Goal: Find contact information: Find contact information

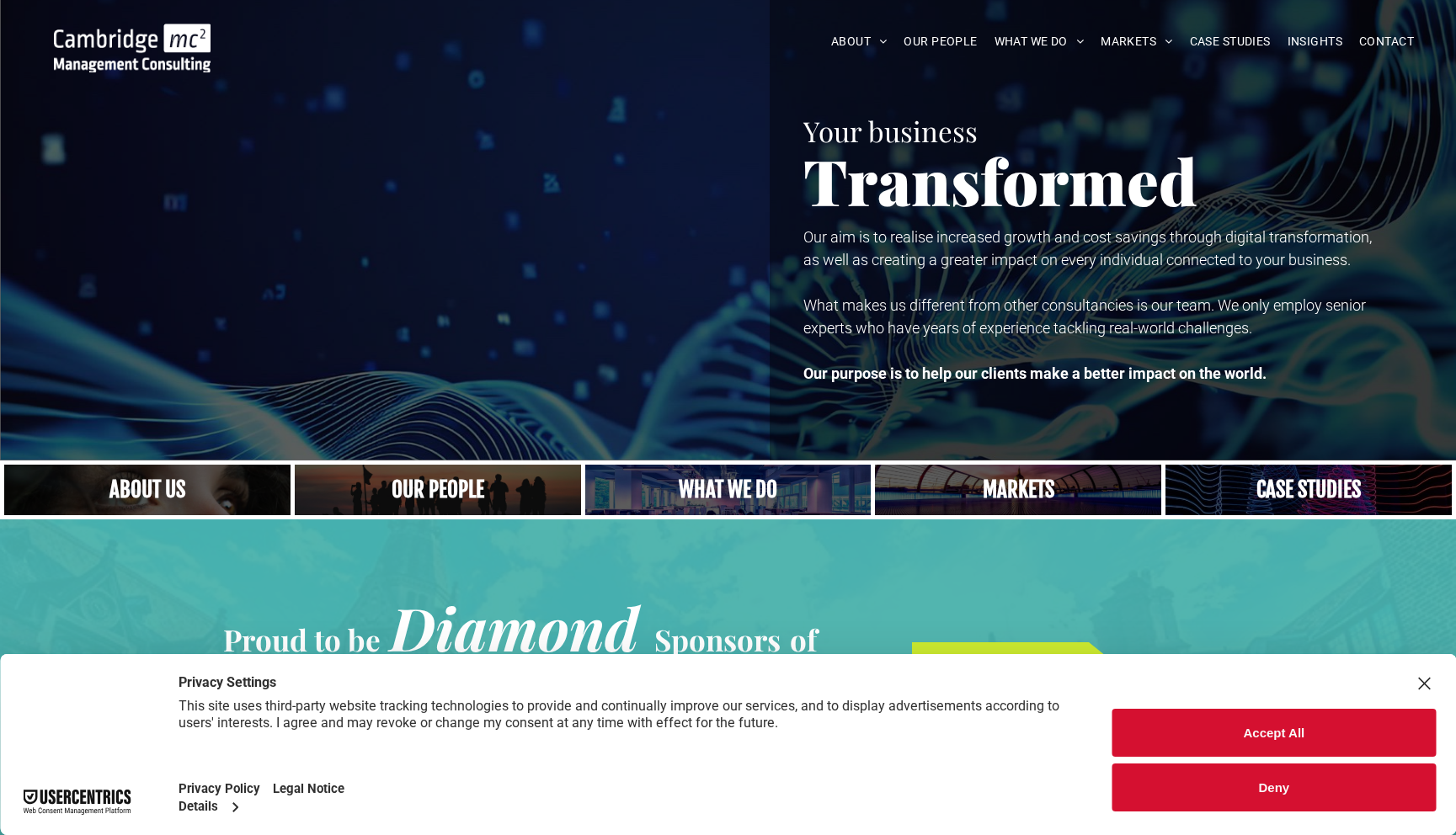
click at [1291, 741] on button "Accept All" at bounding box center [1273, 732] width 323 height 48
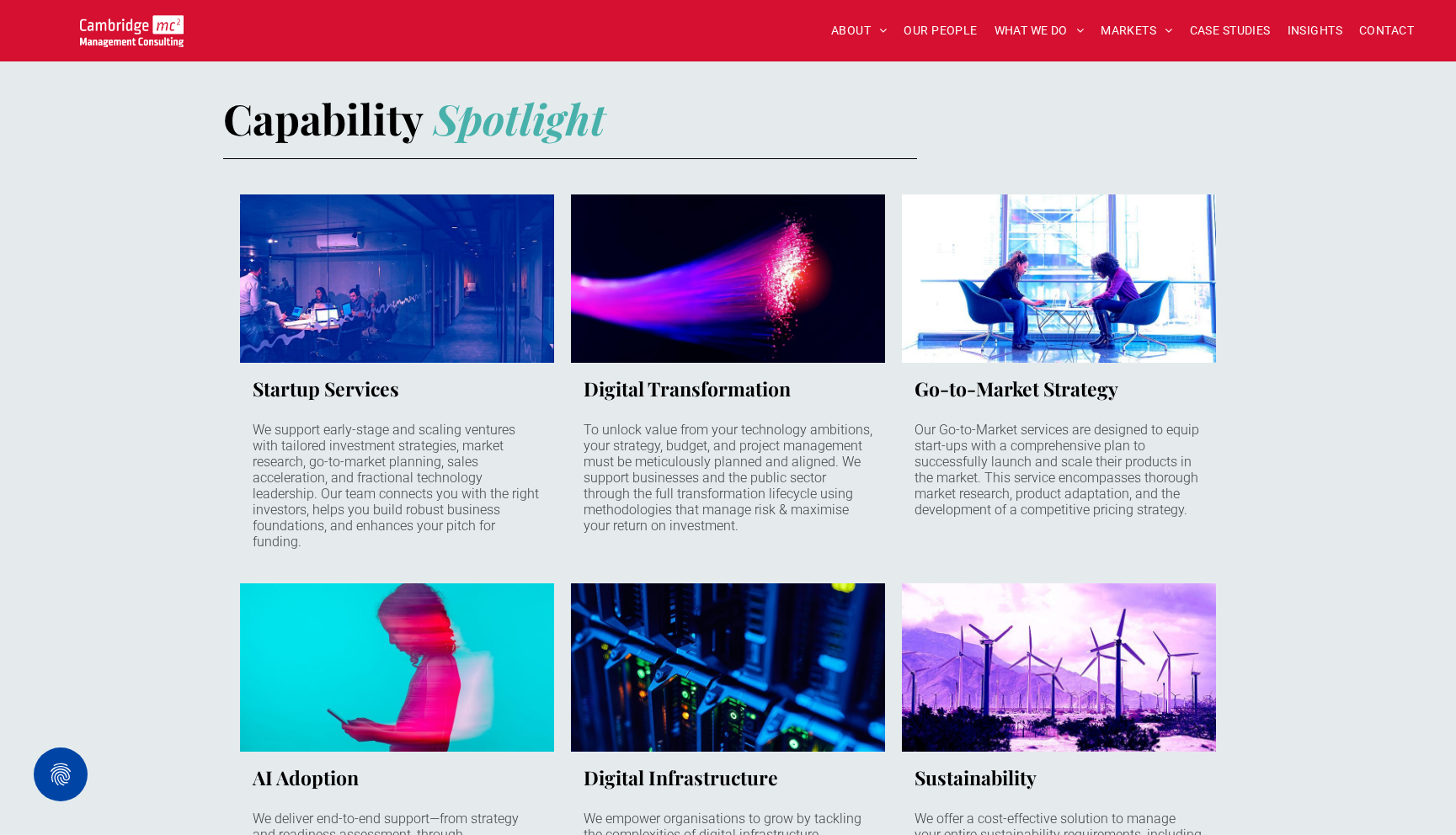
scroll to position [1271, 0]
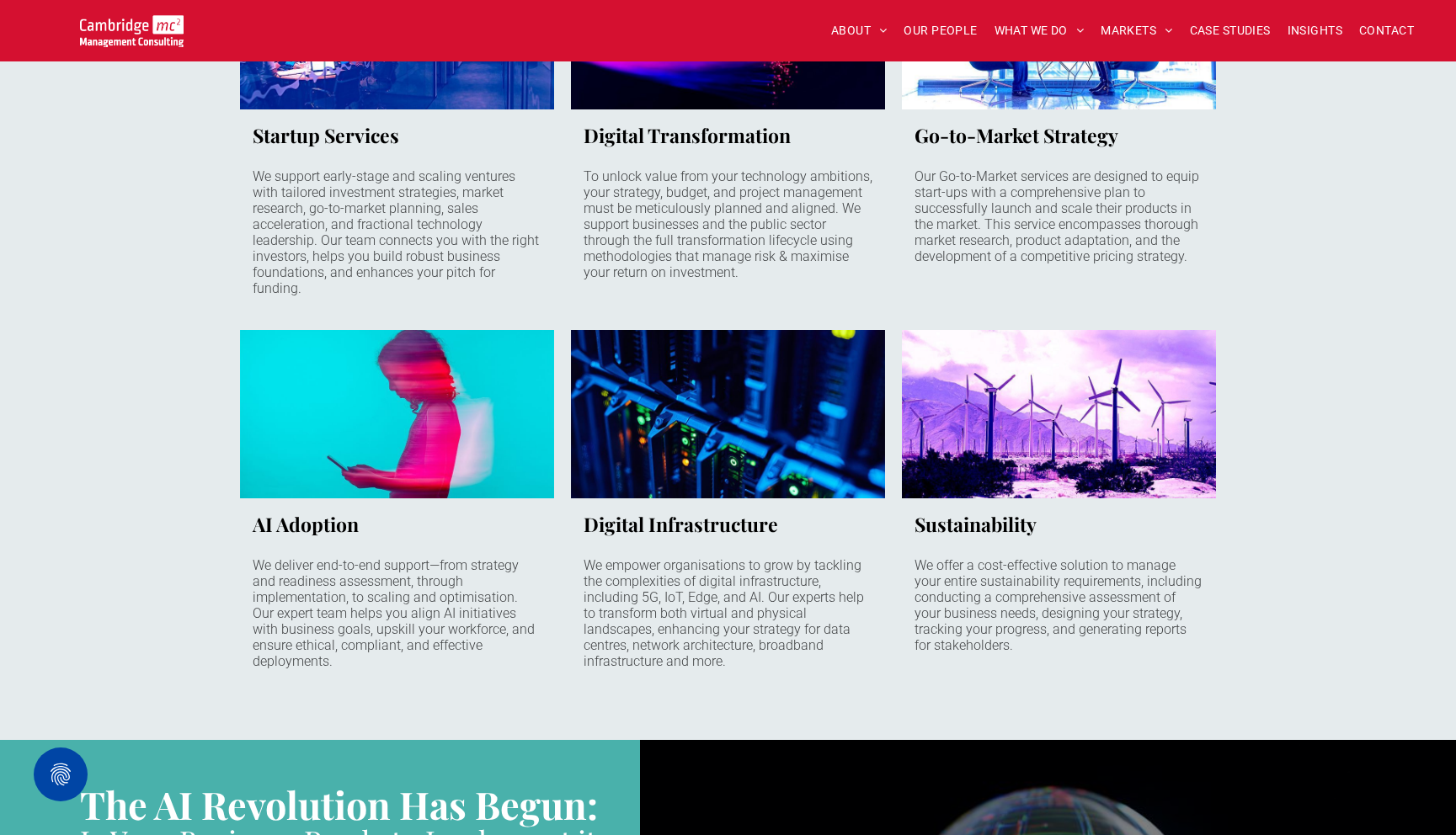
click at [365, 144] on h3 "Startup Services" at bounding box center [325, 135] width 147 height 26
click at [368, 132] on h3 "Startup Services" at bounding box center [325, 135] width 147 height 26
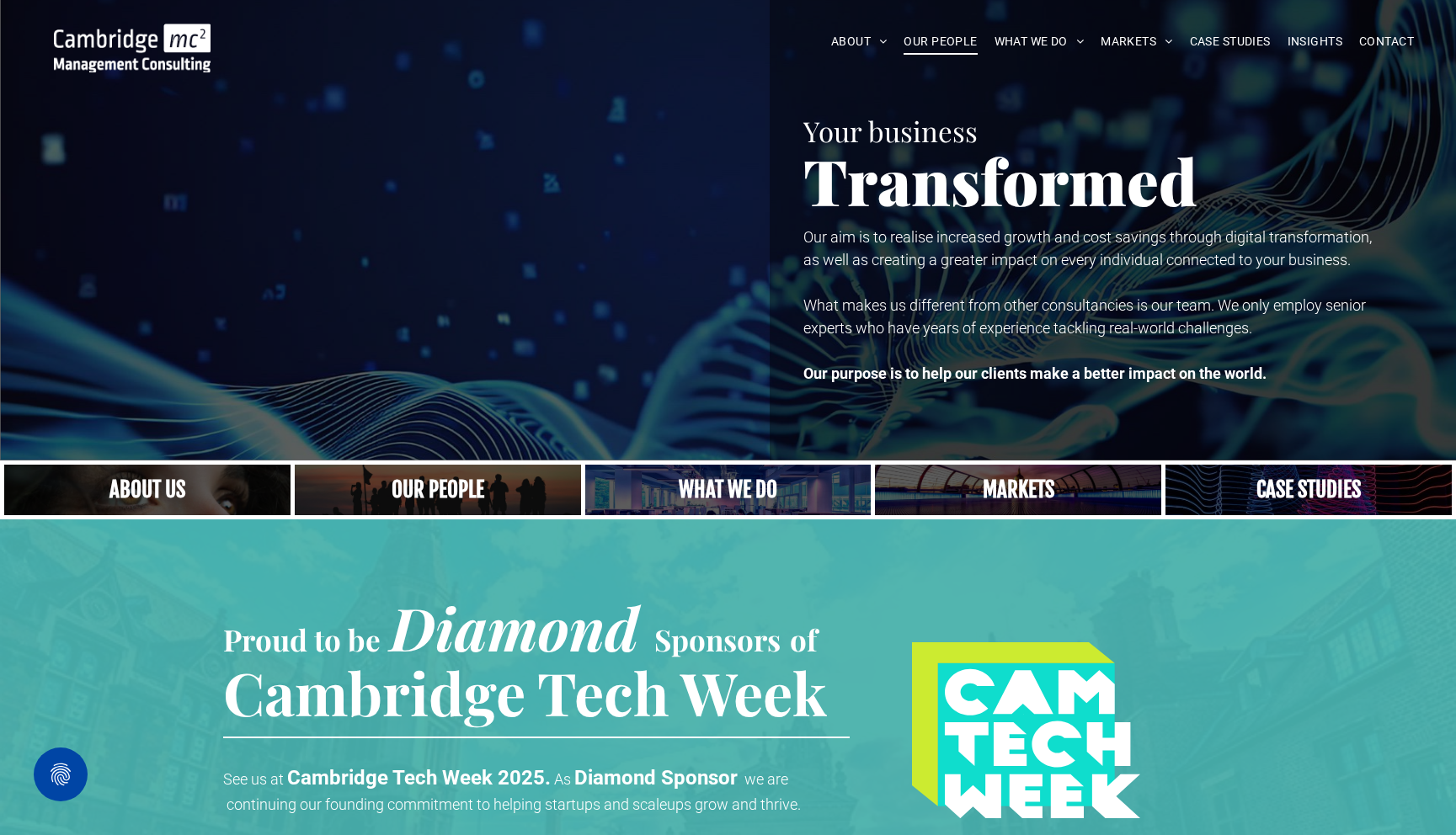
scroll to position [0, 0]
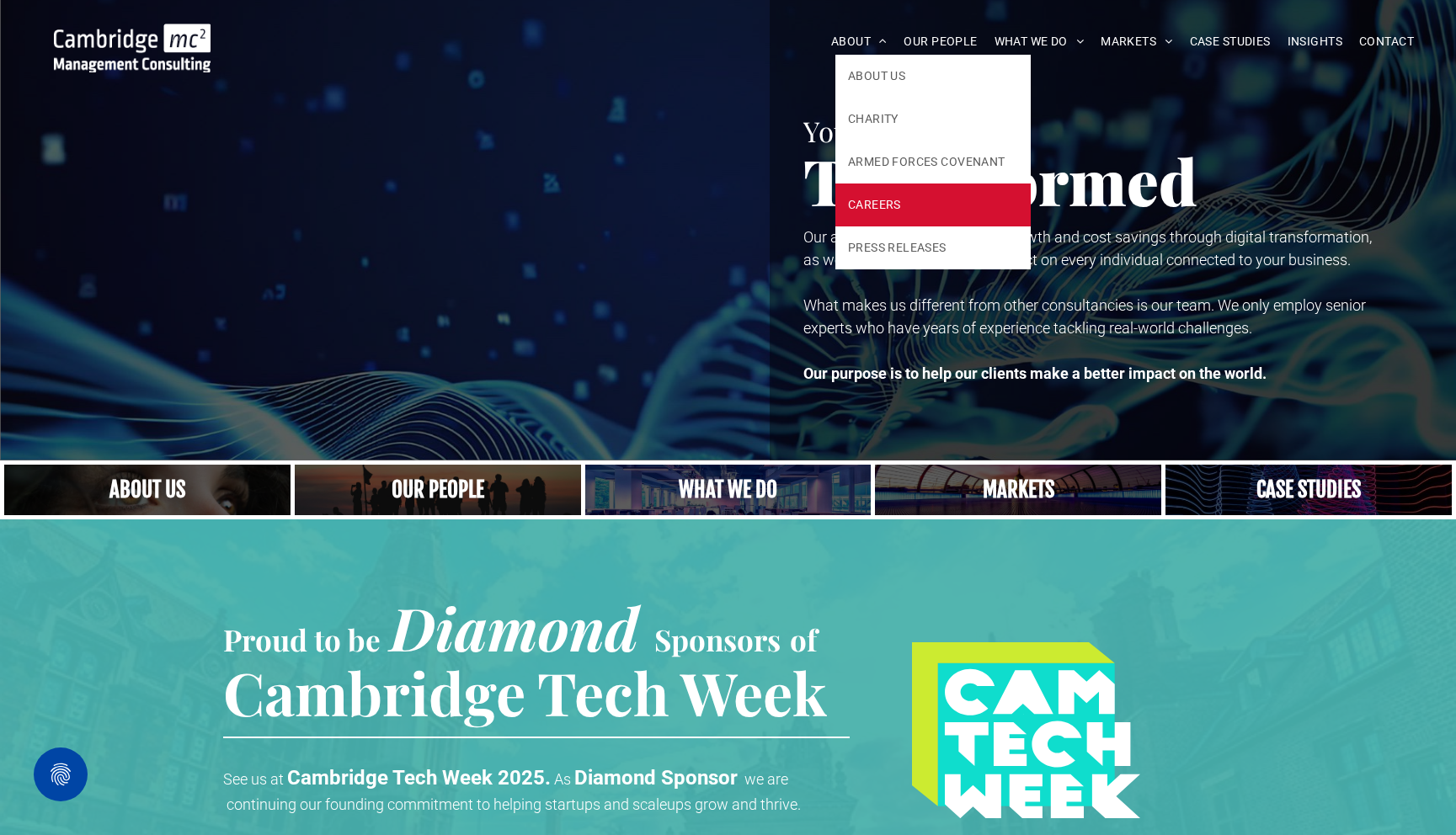
click at [873, 207] on span "CAREERS" at bounding box center [873, 206] width 53 height 18
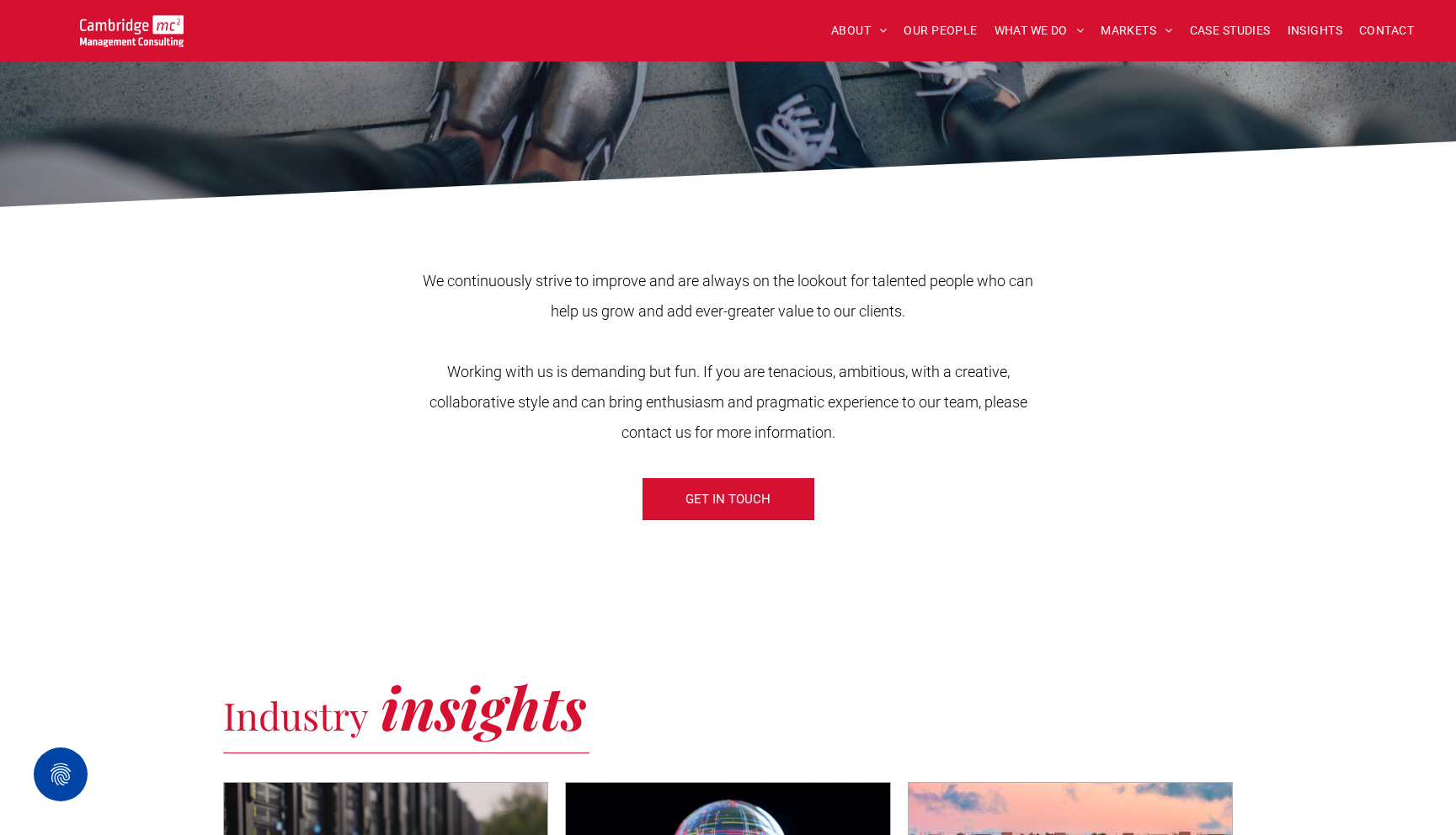
scroll to position [456, 0]
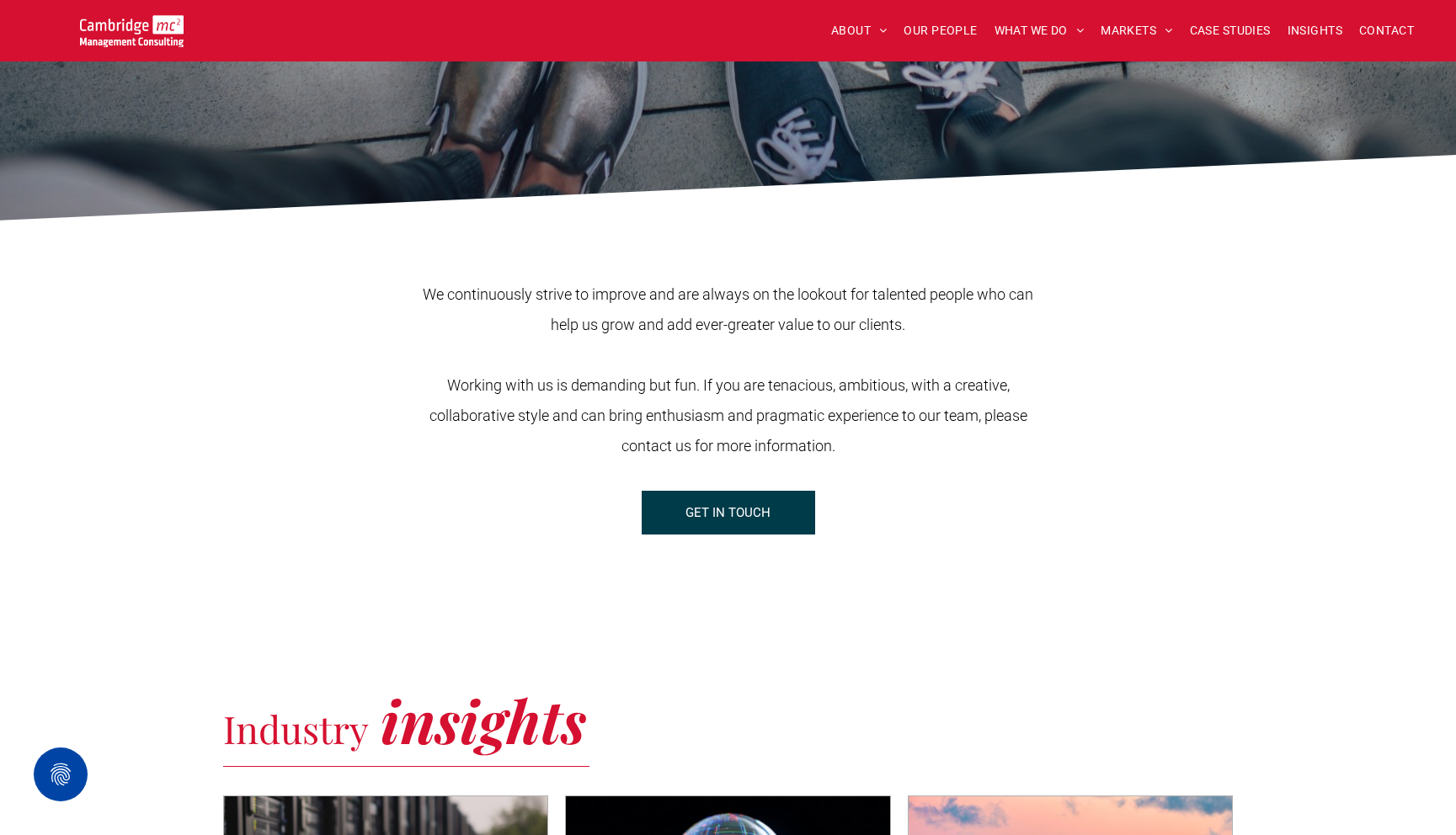
click at [776, 511] on link "GET IN TOUCH" at bounding box center [728, 513] width 174 height 44
click at [330, 226] on icon at bounding box center [728, 193] width 1456 height 76
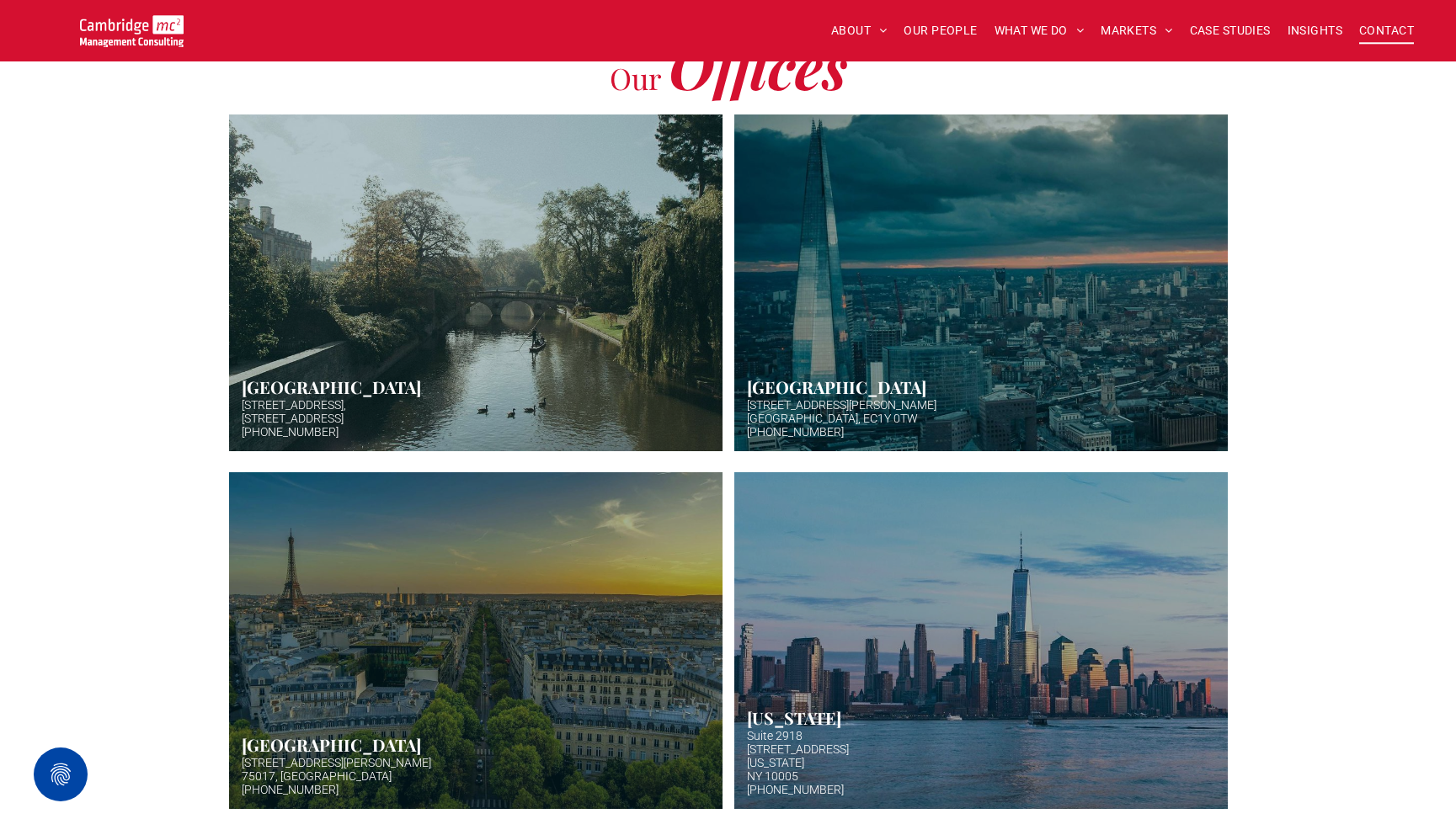
scroll to position [497, 0]
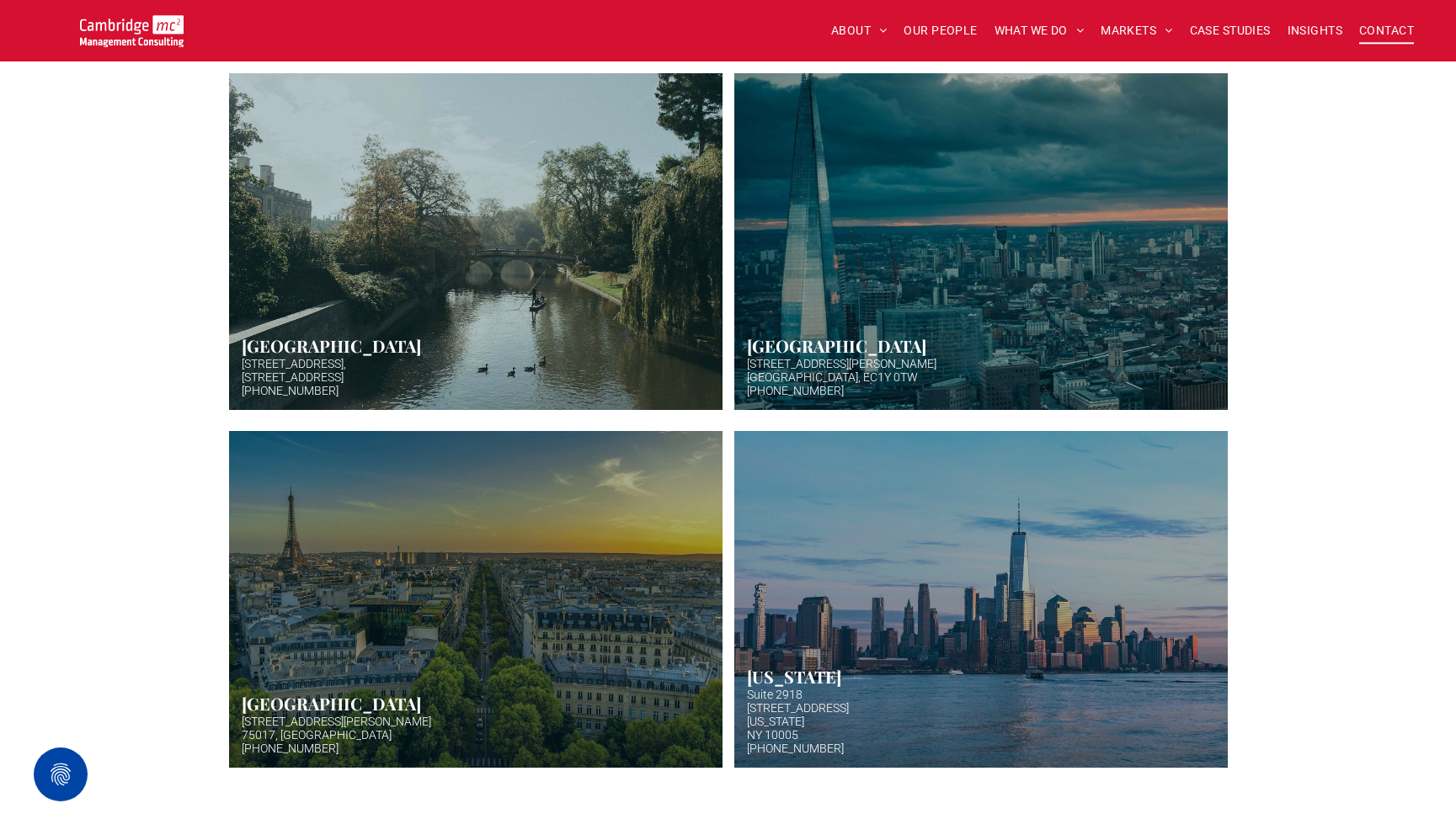
click at [913, 358] on link "Aerial photo of Tower Bridge, London. Thames snakes into distance. Hazy backgro…" at bounding box center [980, 241] width 523 height 357
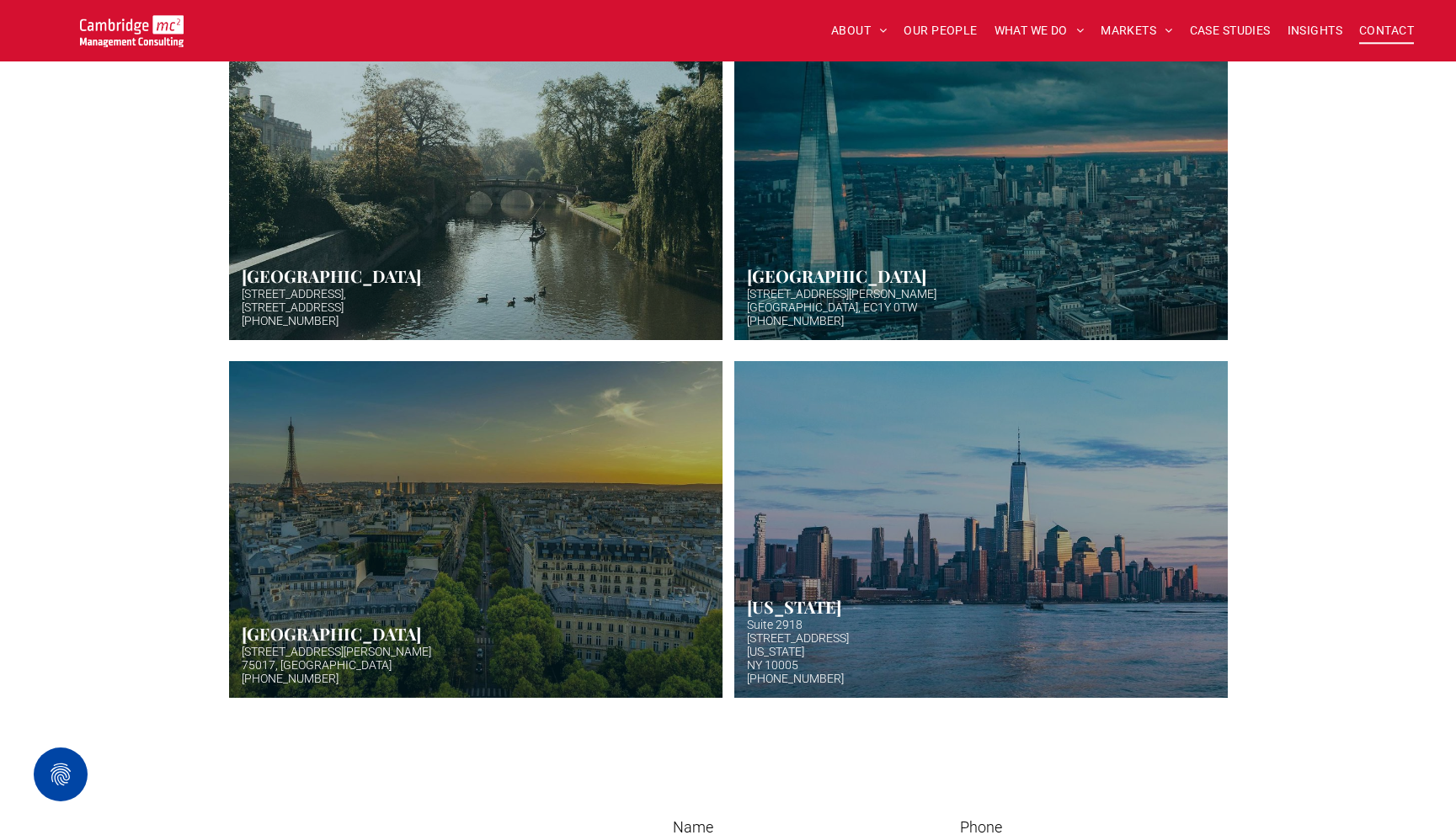
scroll to position [627, 0]
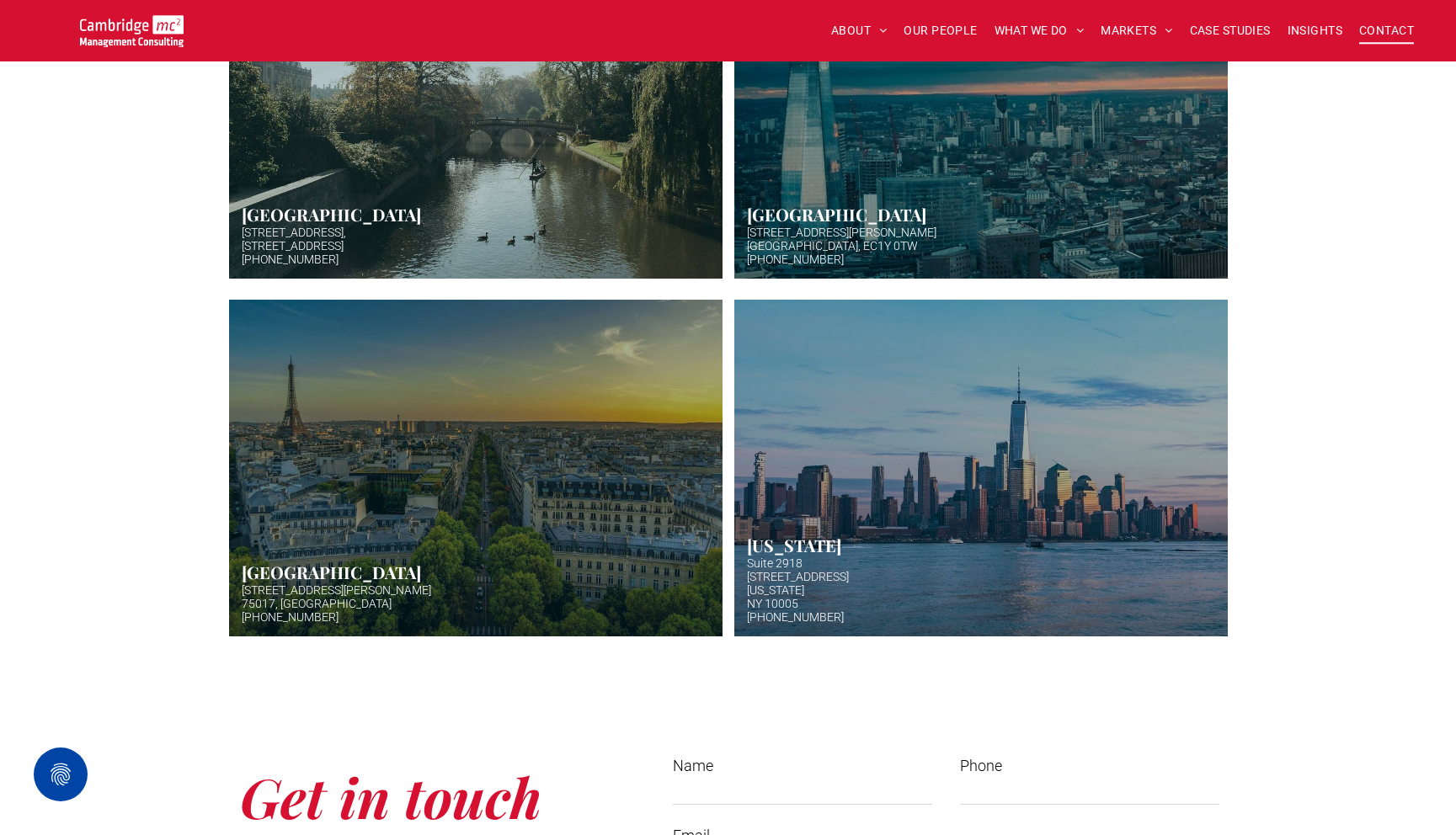
click at [855, 264] on link "Aerial photo of Tower Bridge, London. Thames snakes into distance. Hazy backgro…" at bounding box center [980, 111] width 523 height 357
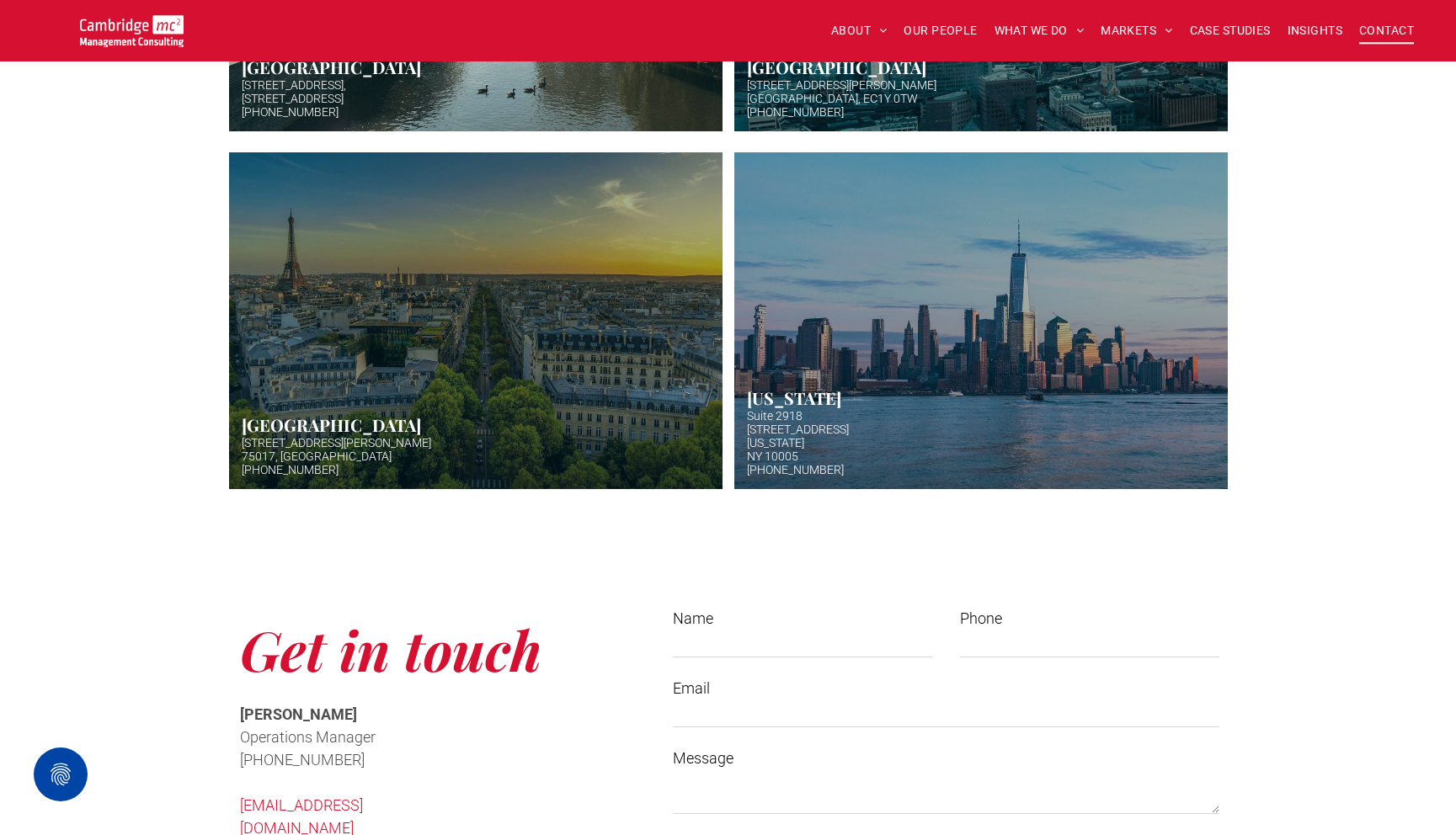
scroll to position [721, 0]
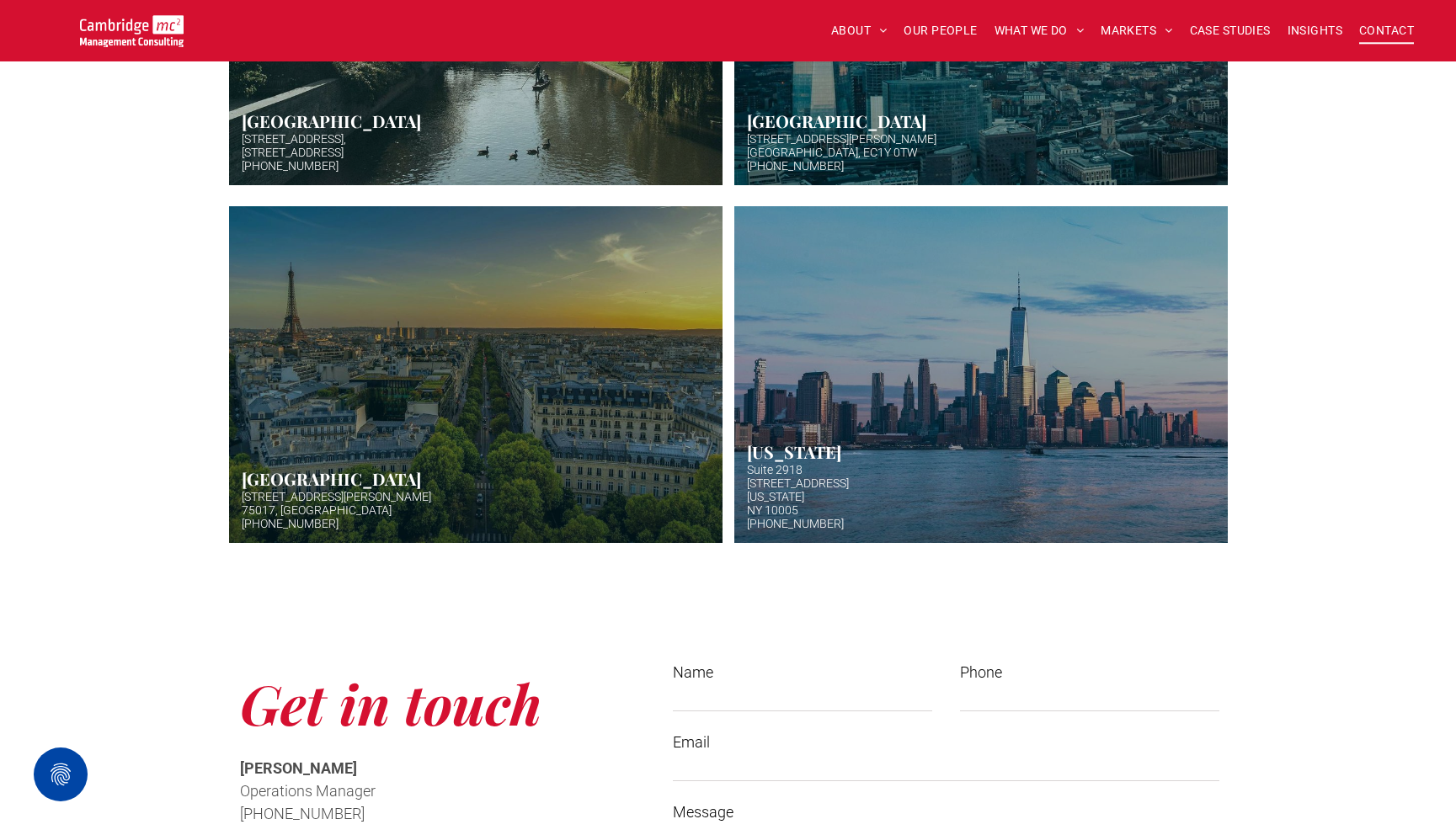
click at [536, 87] on link "Hazy afternoon photo of river and bridge in Cambridge. Punt boat in middle-dist…" at bounding box center [475, 17] width 523 height 357
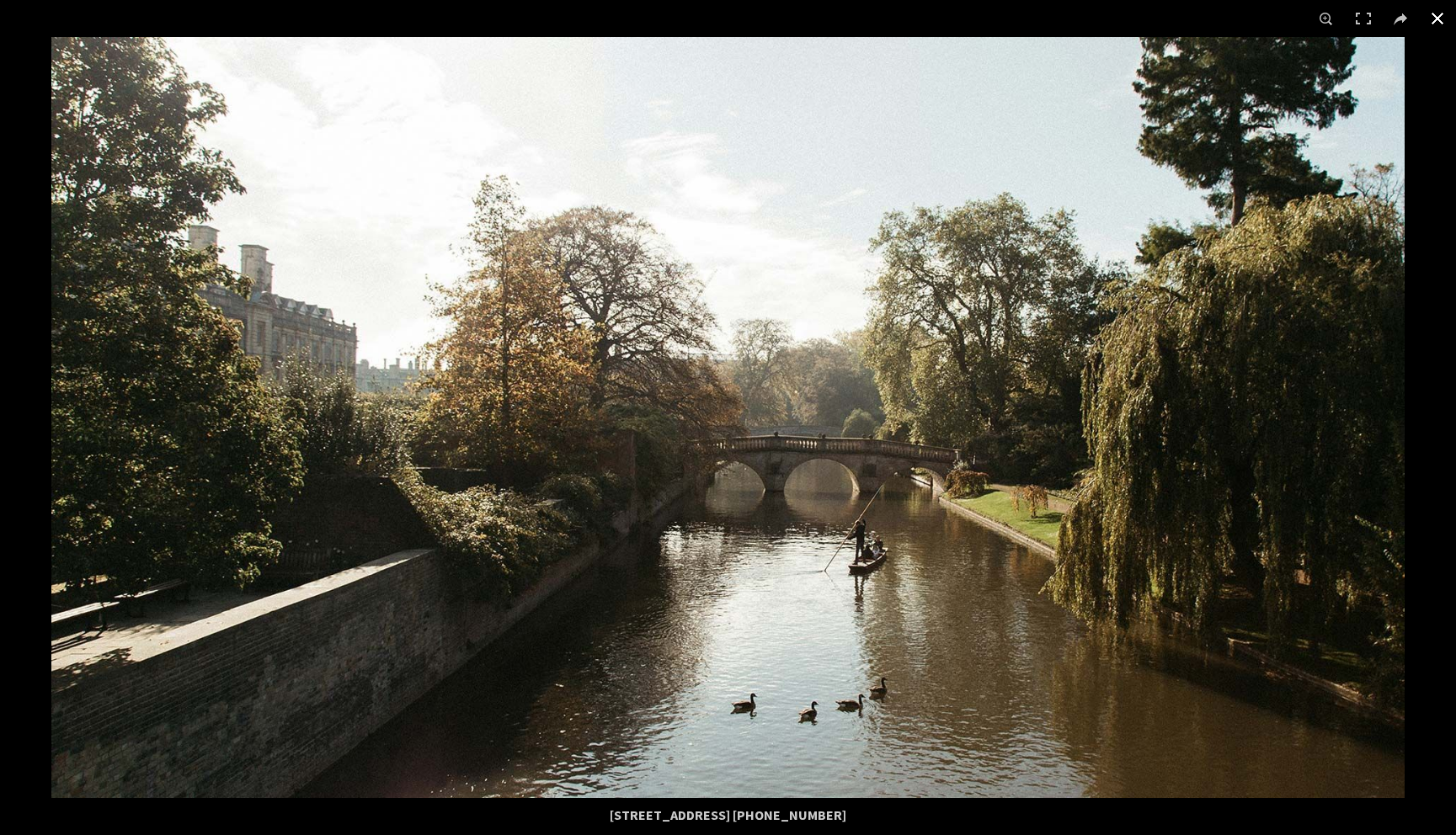
click at [1435, 18] on button at bounding box center [1436, 18] width 37 height 37
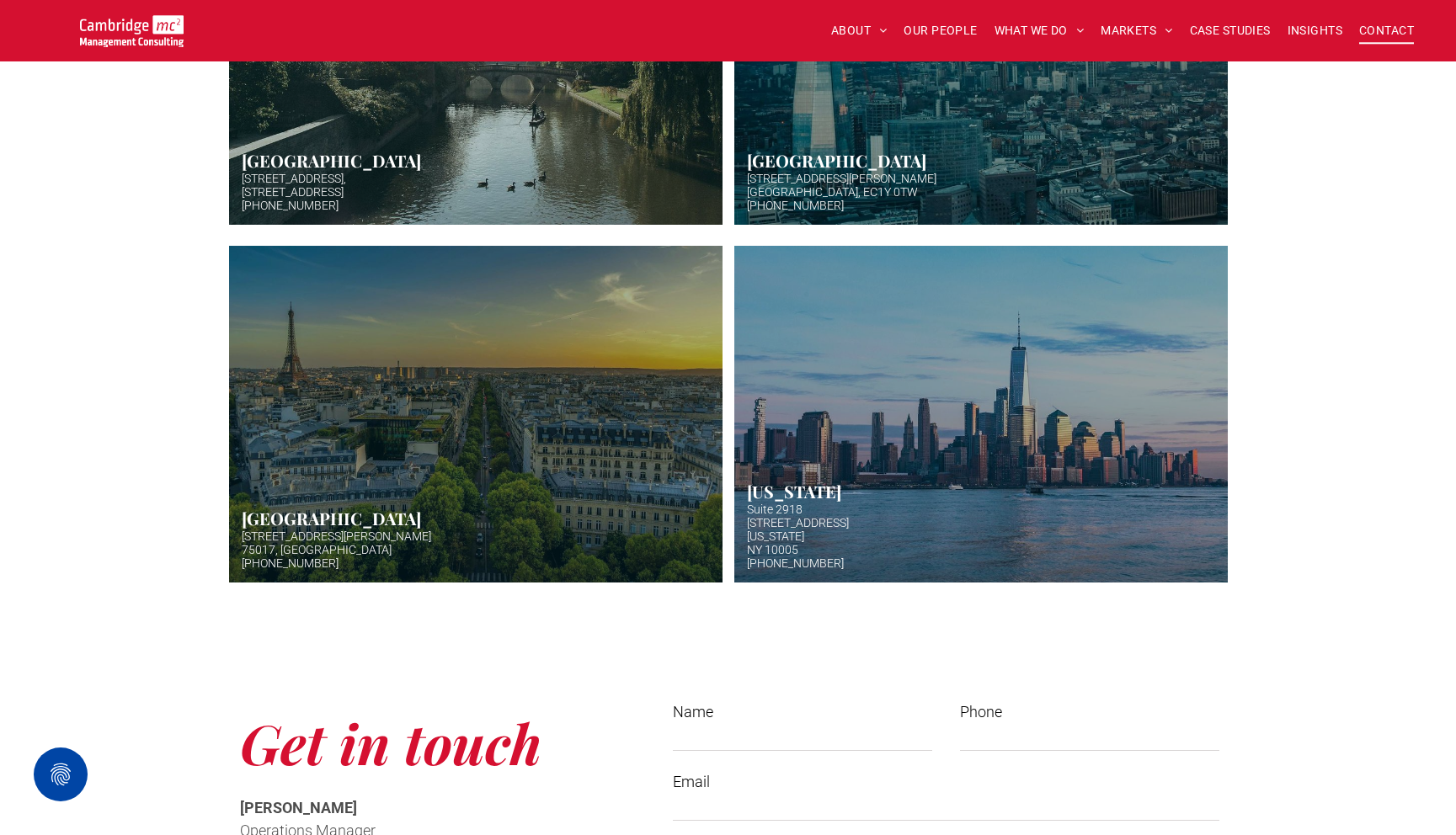
scroll to position [658, 0]
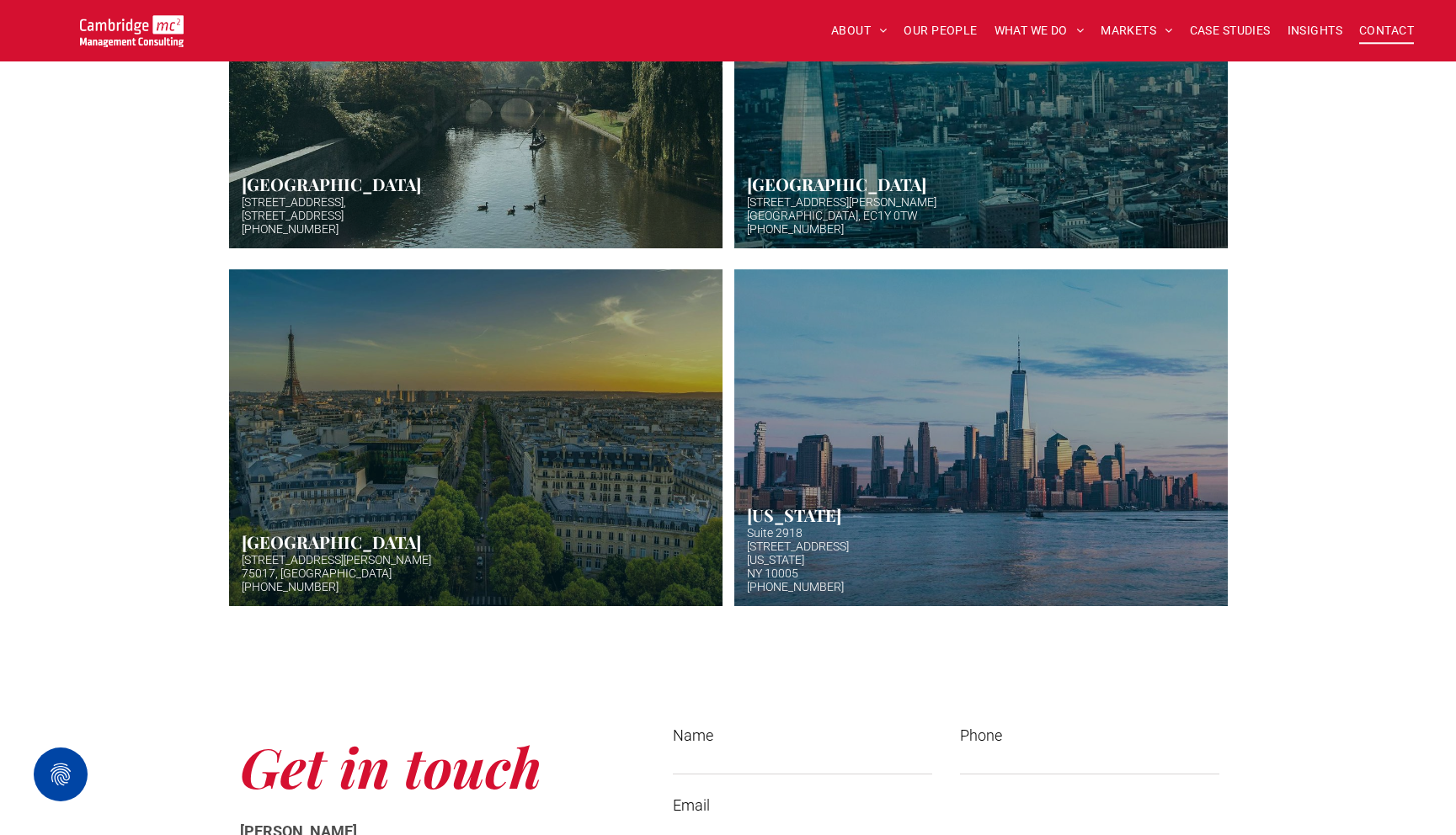
click at [931, 164] on link "Aerial photo of Tower Bridge, London. Thames snakes into distance. Hazy backgro…" at bounding box center [980, 80] width 523 height 357
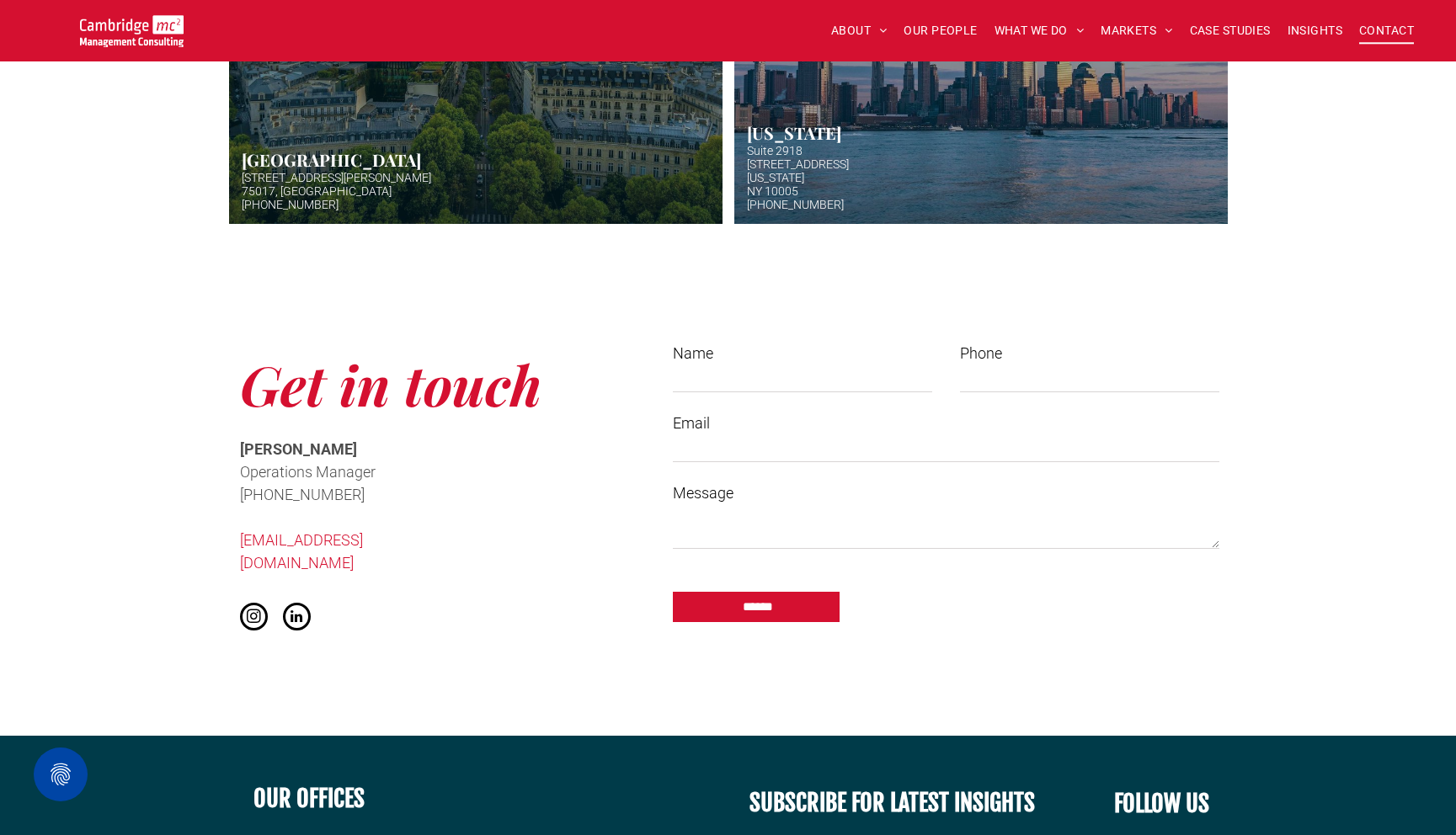
scroll to position [1051, 0]
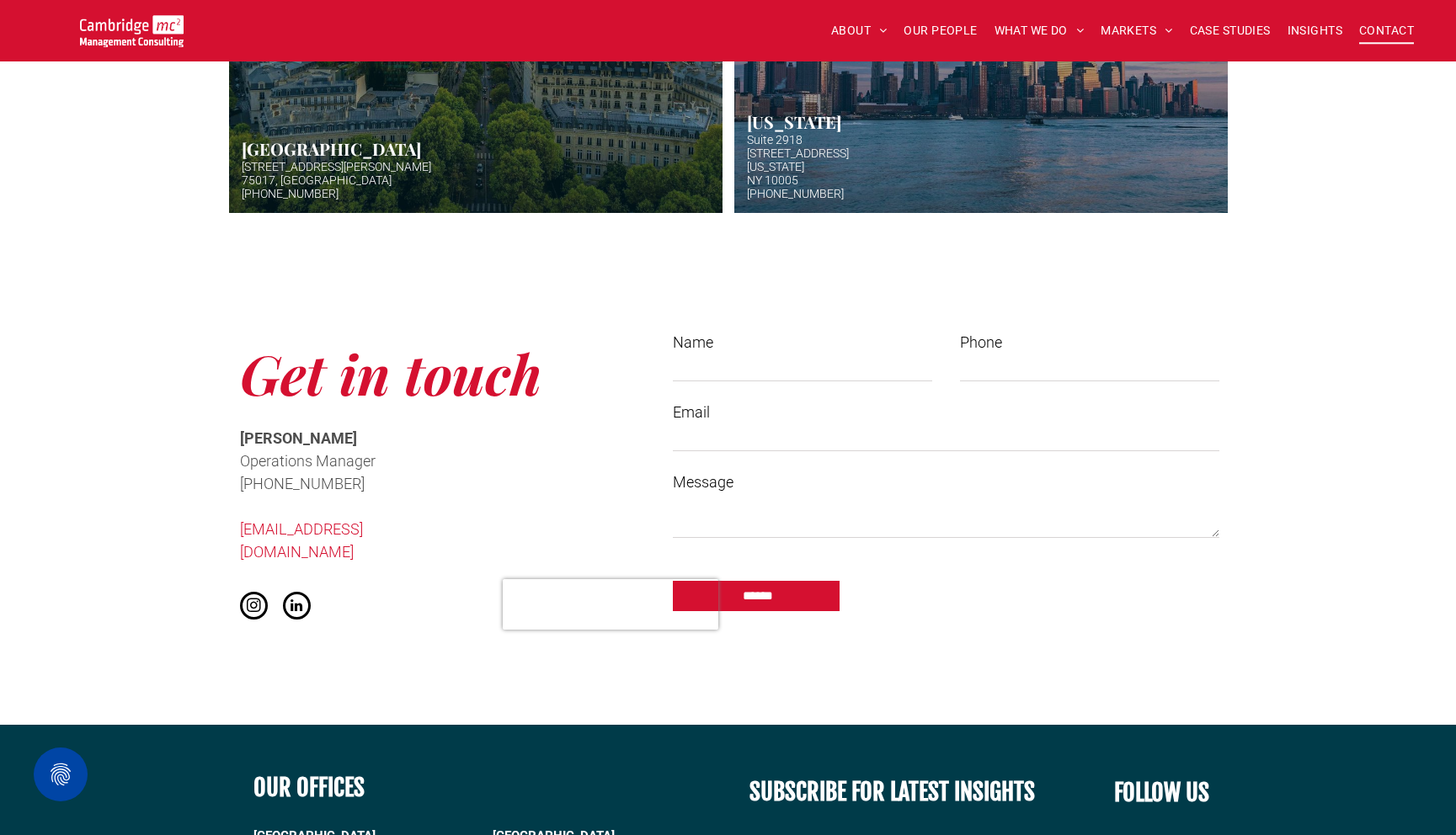
click at [811, 498] on textarea "Message" at bounding box center [945, 517] width 546 height 42
click at [529, 491] on div "Get in touch Cath McCaw Operations Manager ﻿ +44 (0)1223 750335 info@cambridgem…" at bounding box center [434, 479] width 421 height 322
